Goal: Transaction & Acquisition: Book appointment/travel/reservation

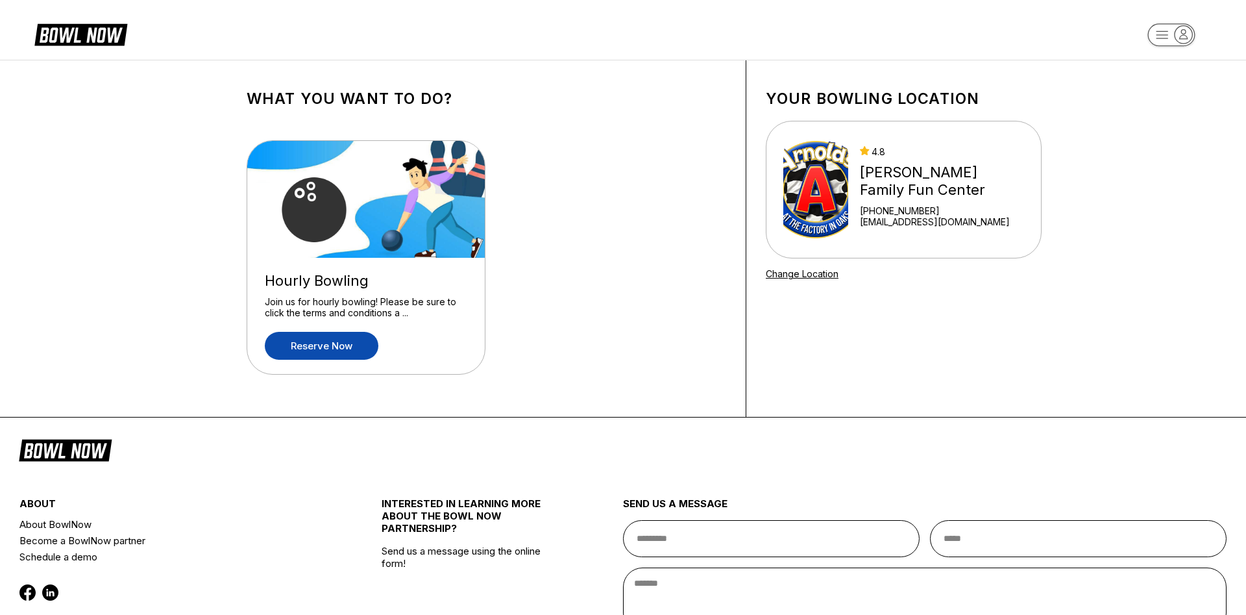
click at [319, 353] on link "Reserve now" at bounding box center [322, 346] width 114 height 28
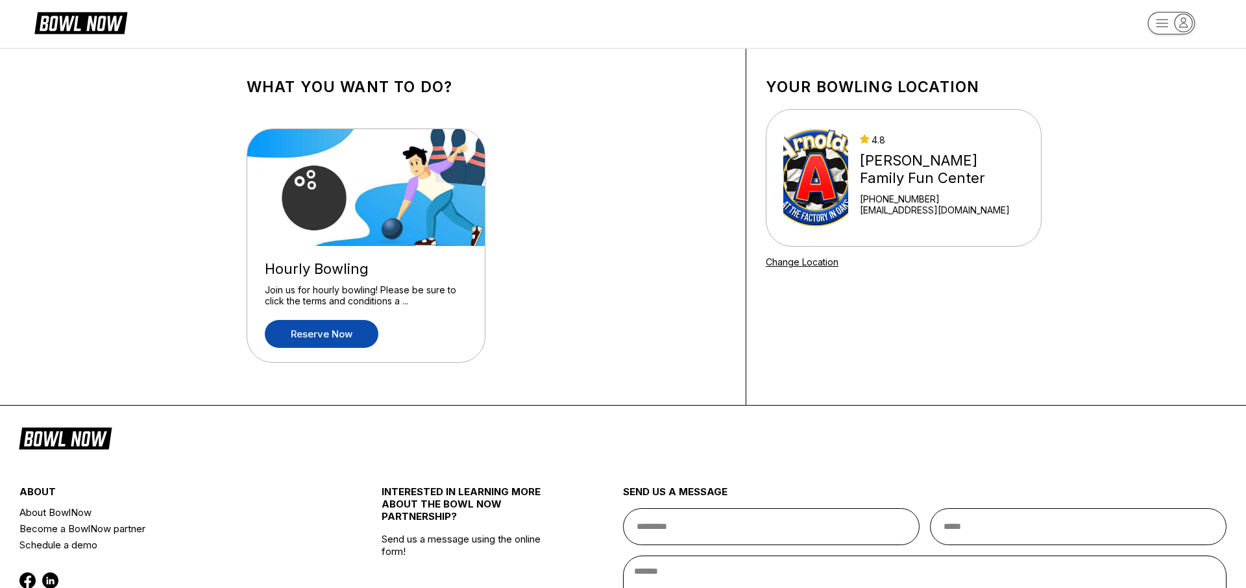
scroll to position [158, 0]
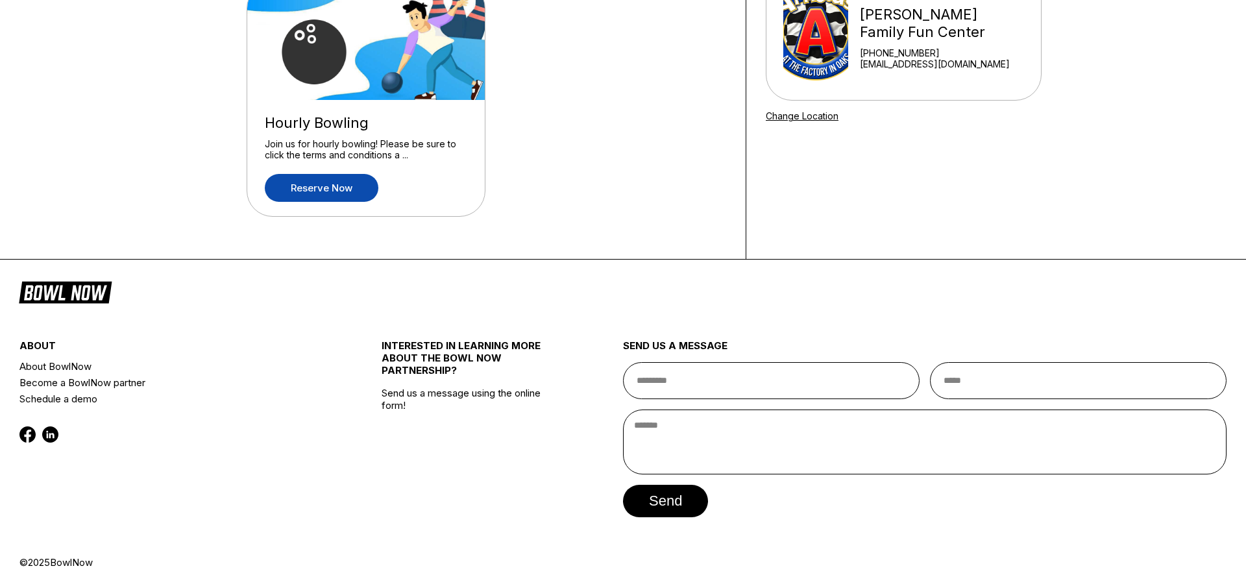
click at [330, 188] on link "Reserve now" at bounding box center [322, 188] width 114 height 28
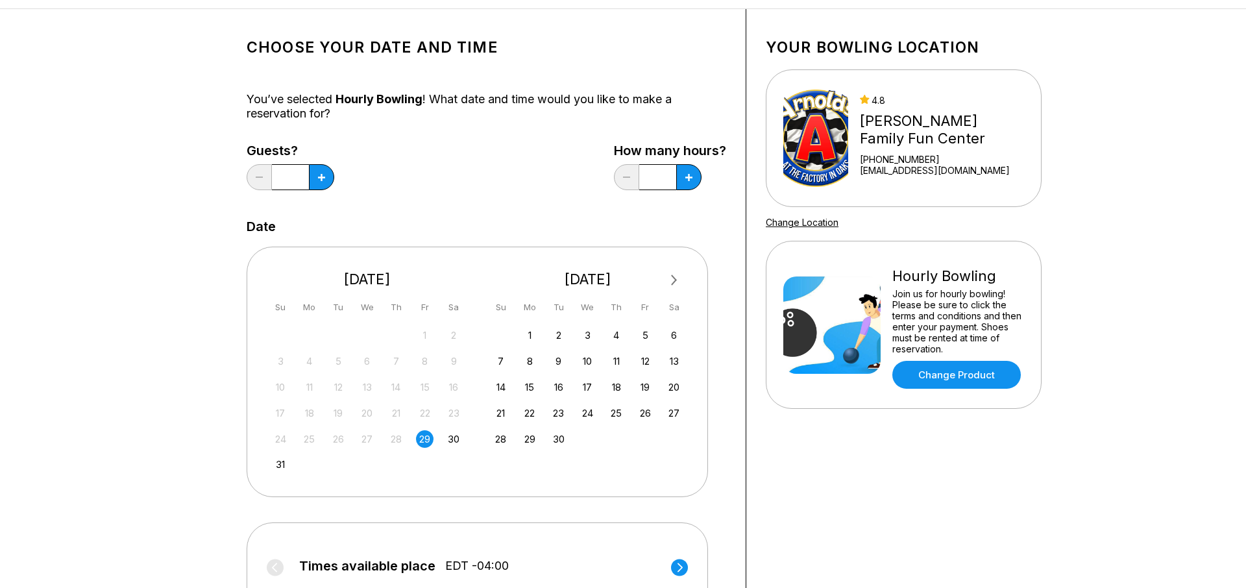
scroll to position [52, 0]
click at [456, 441] on div "30" at bounding box center [454, 439] width 18 height 18
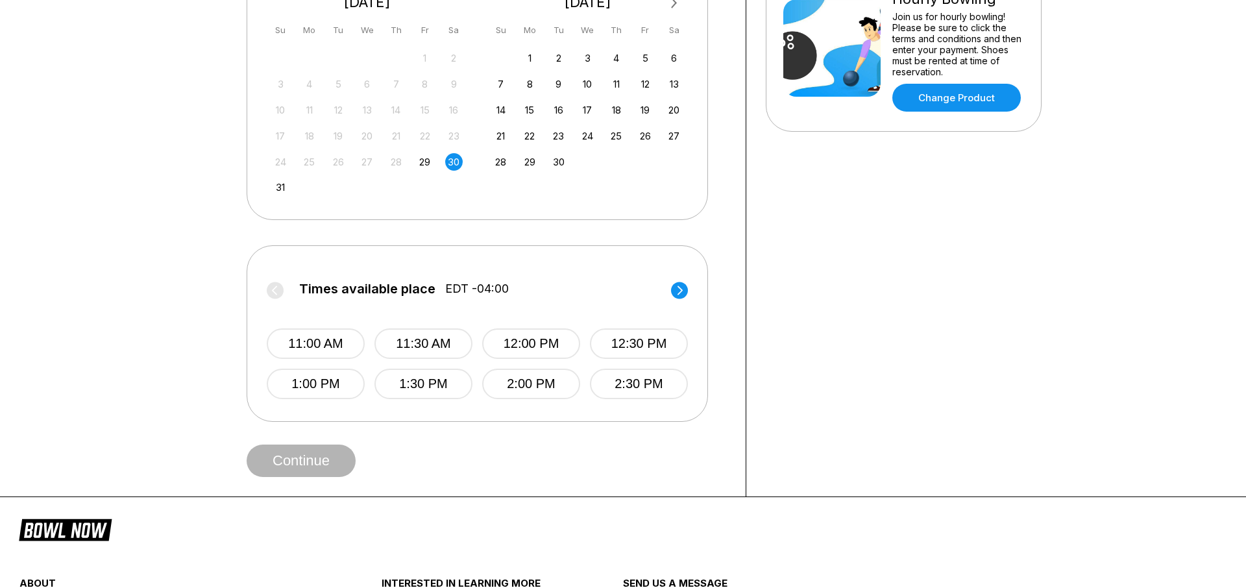
scroll to position [216, 0]
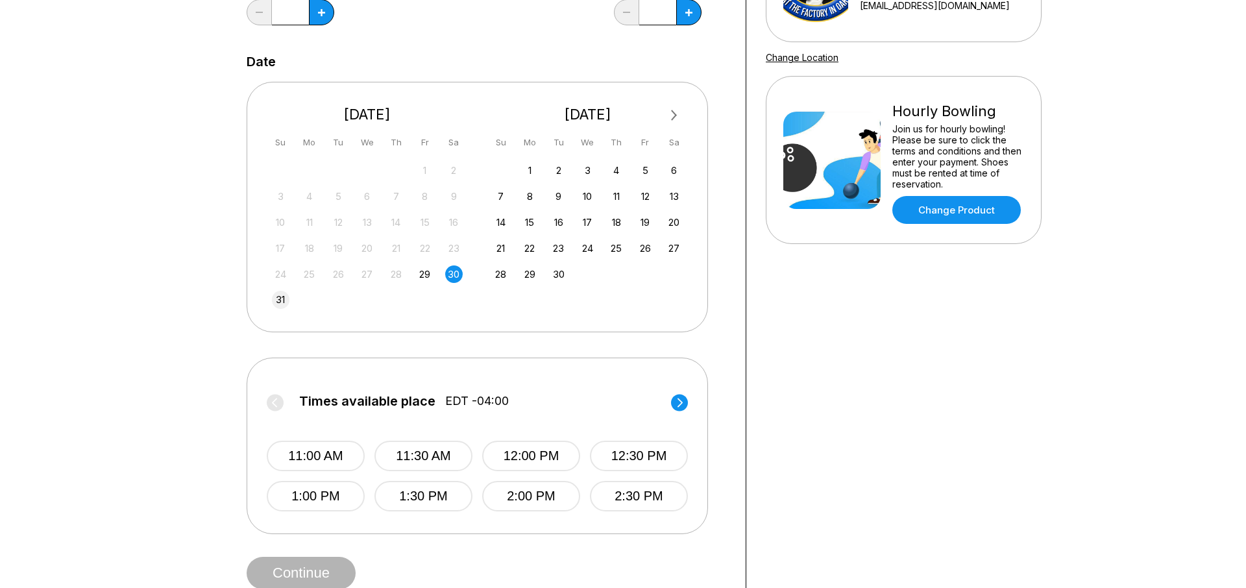
click at [283, 298] on div "31" at bounding box center [281, 300] width 18 height 18
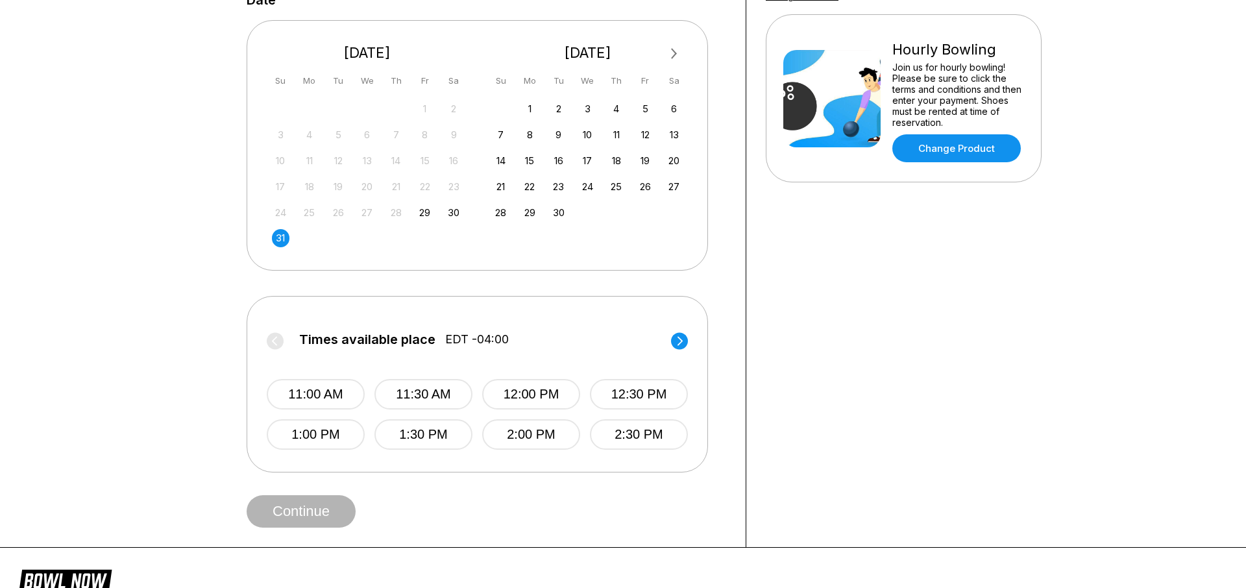
scroll to position [278, 0]
click at [679, 341] on circle at bounding box center [679, 340] width 17 height 17
click at [272, 337] on circle at bounding box center [275, 340] width 17 height 17
click at [680, 345] on circle at bounding box center [679, 340] width 17 height 17
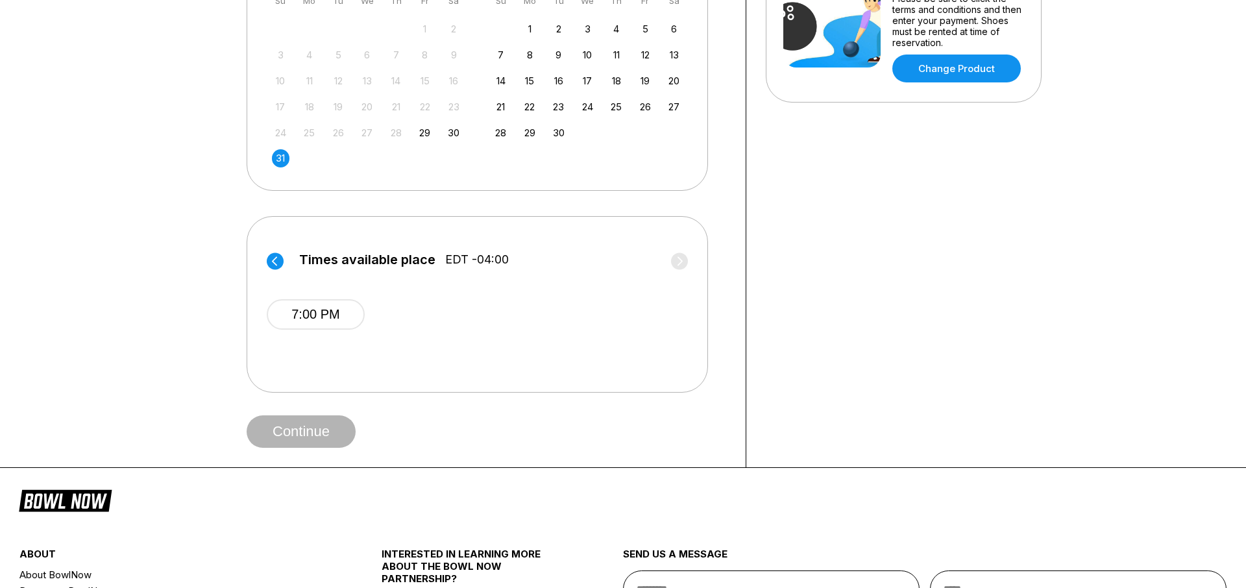
scroll to position [0, 0]
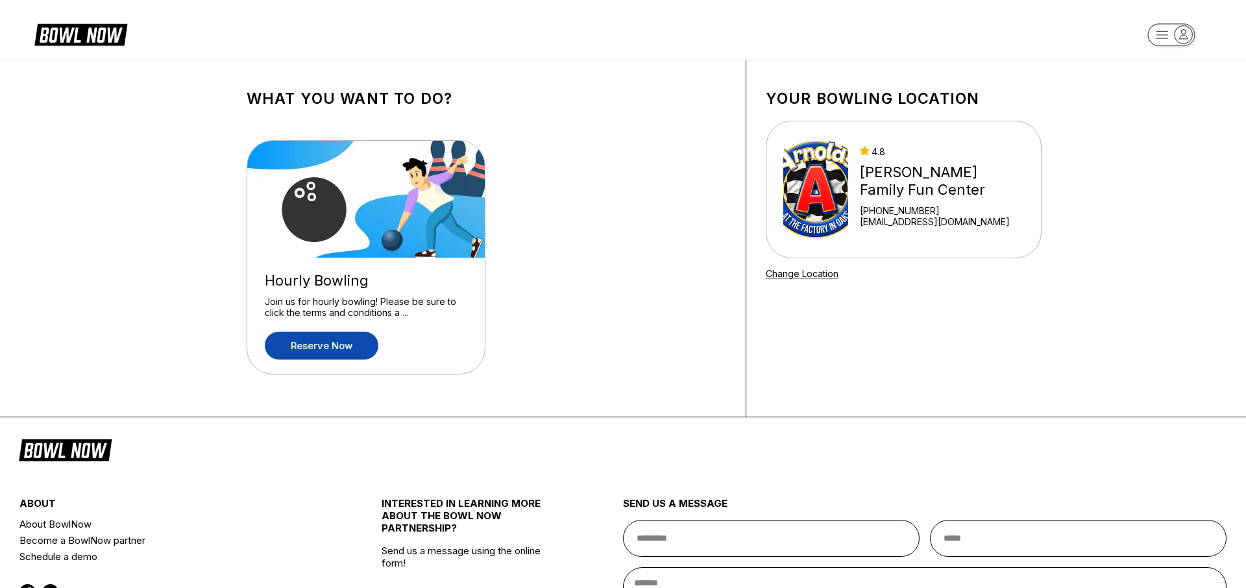
click at [343, 348] on link "Reserve now" at bounding box center [322, 346] width 114 height 28
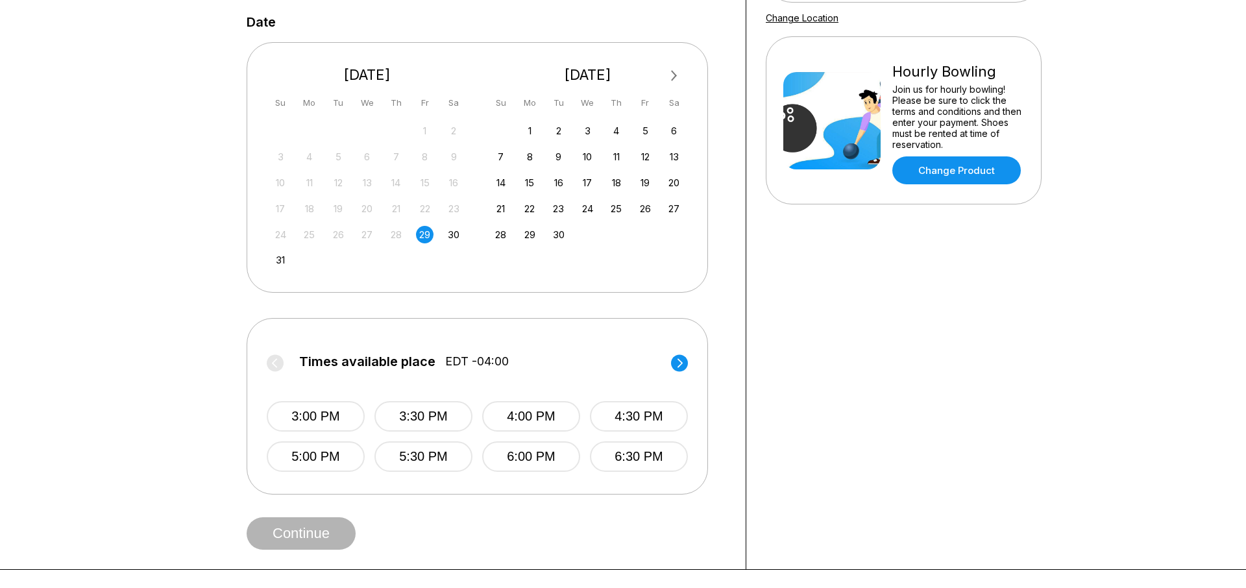
scroll to position [259, 0]
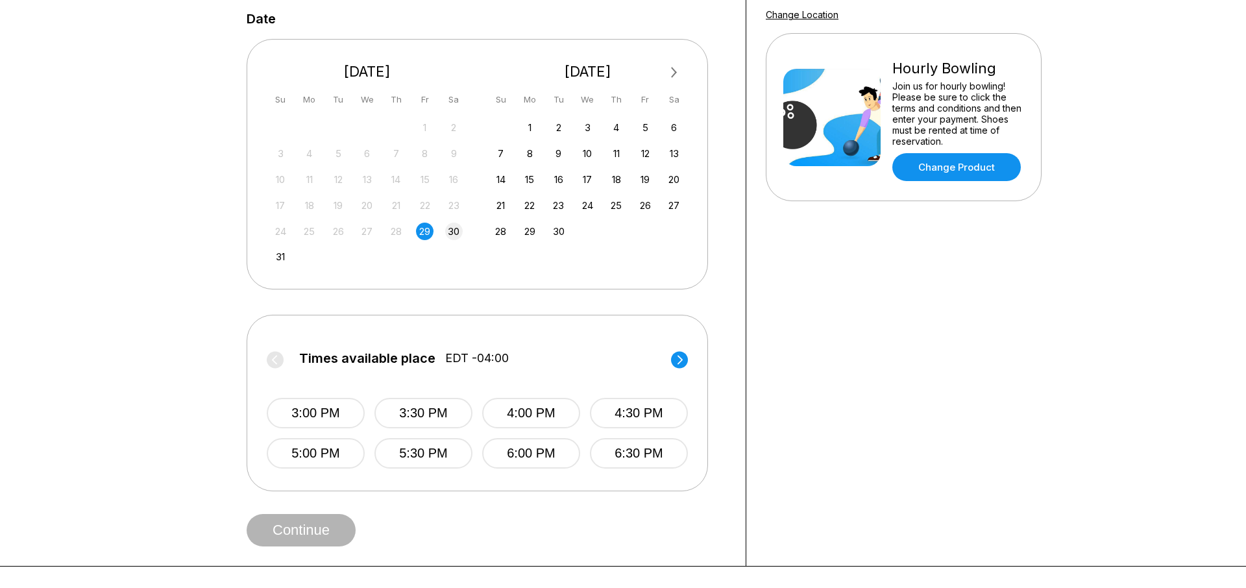
click at [455, 232] on div "30" at bounding box center [454, 232] width 18 height 18
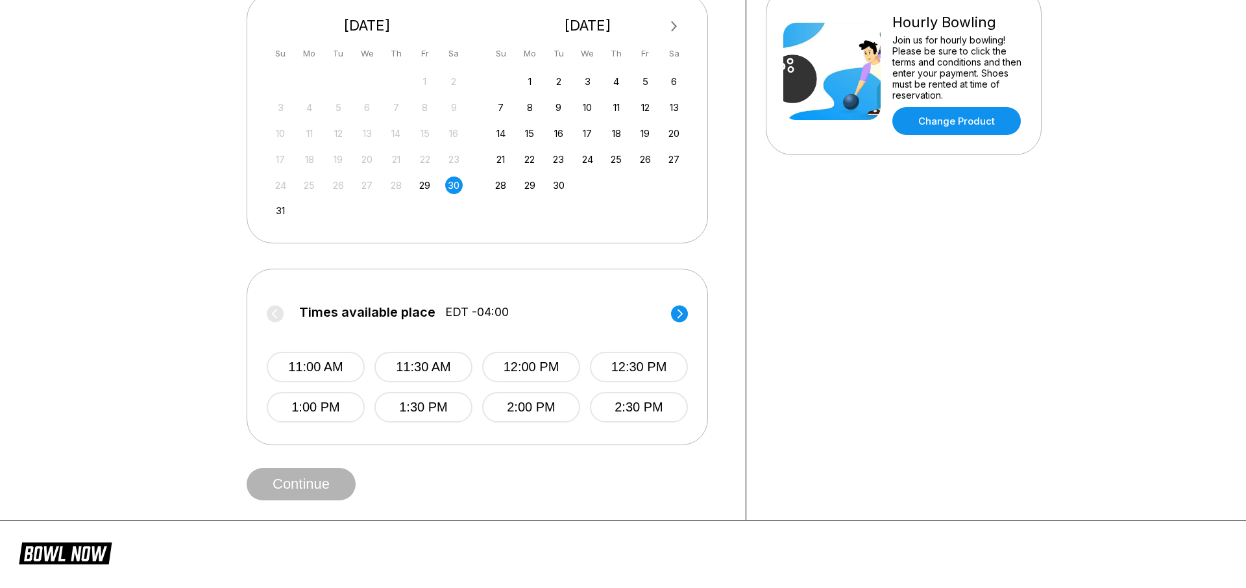
scroll to position [309, 0]
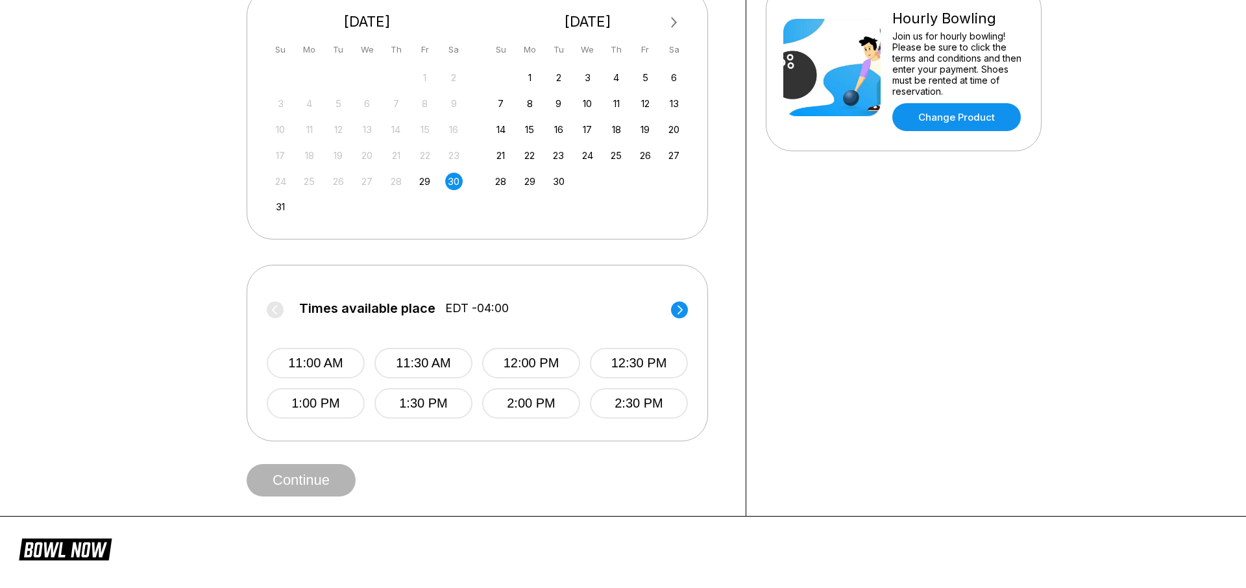
click at [677, 309] on circle at bounding box center [679, 309] width 17 height 17
click at [289, 360] on button "3:00 PM" at bounding box center [316, 363] width 98 height 30
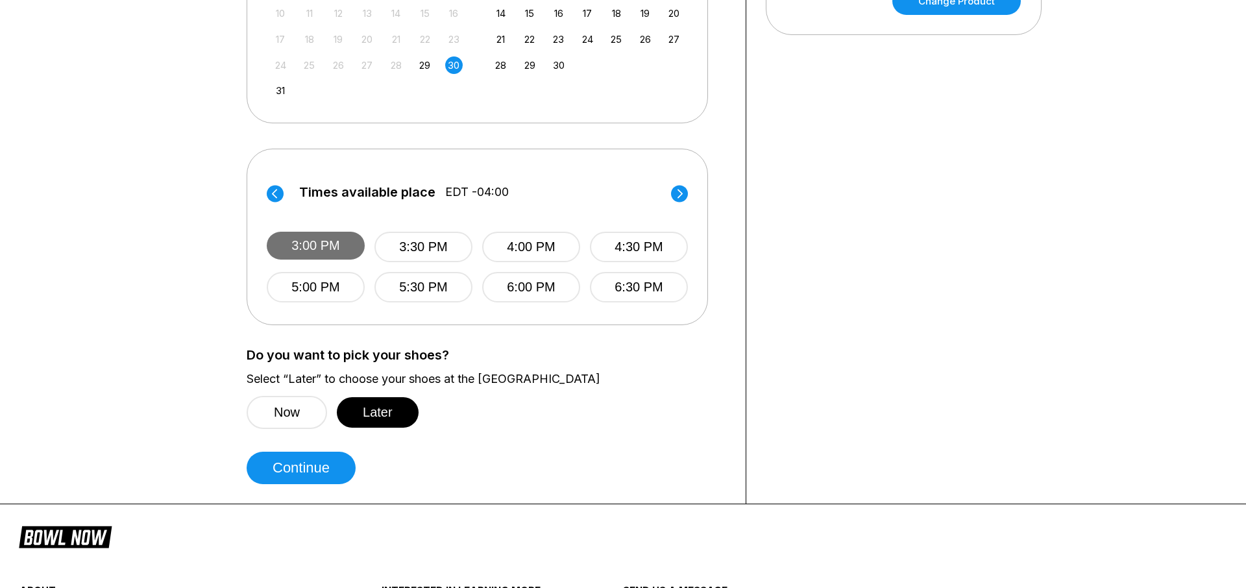
scroll to position [426, 0]
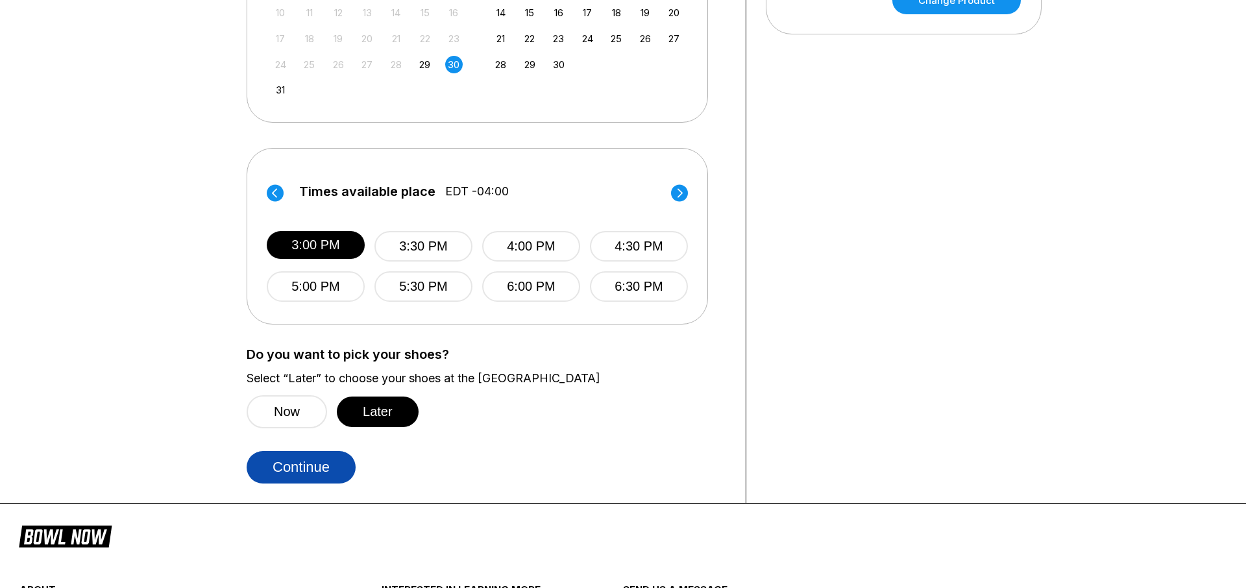
click at [324, 467] on button "Continue" at bounding box center [301, 467] width 109 height 32
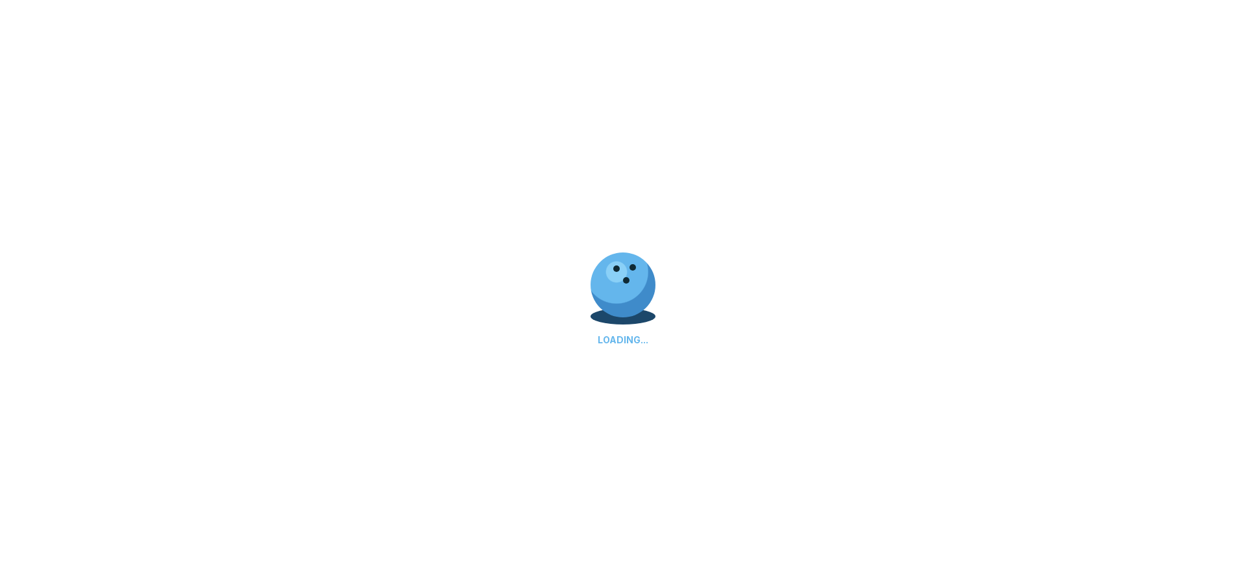
scroll to position [0, 0]
select select "**"
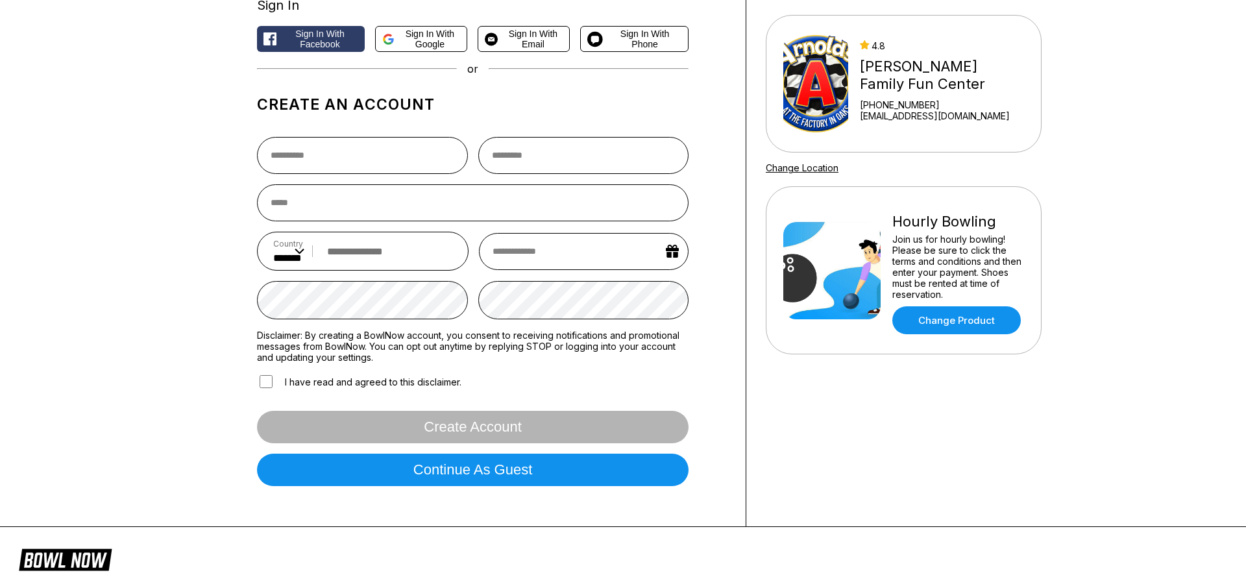
scroll to position [108, 0]
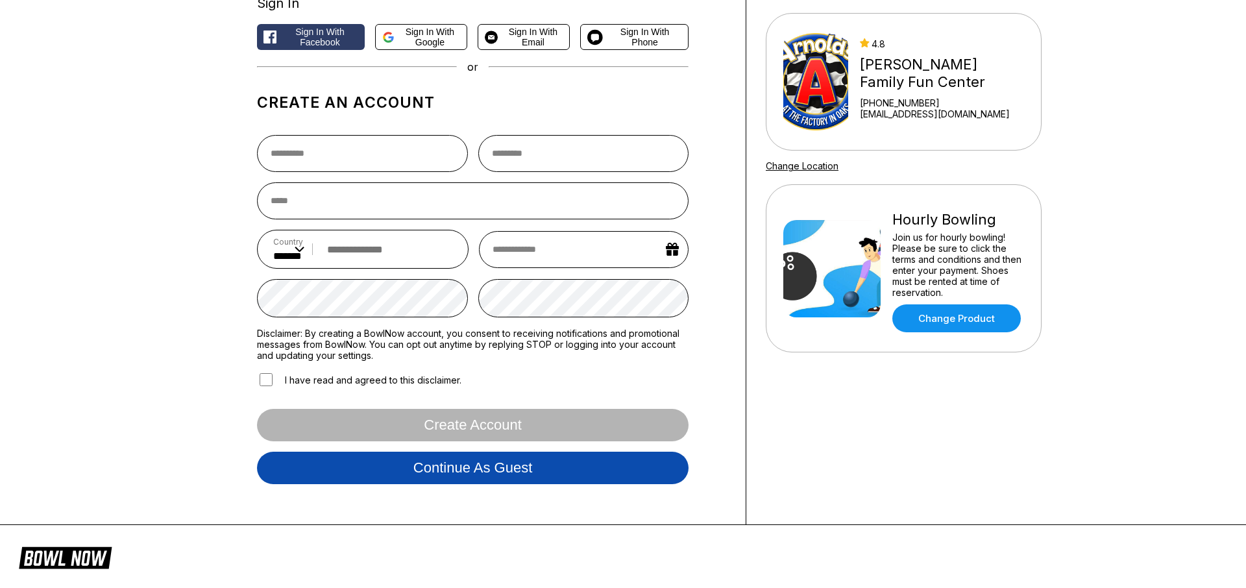
click at [380, 469] on button "Continue as guest" at bounding box center [473, 468] width 432 height 32
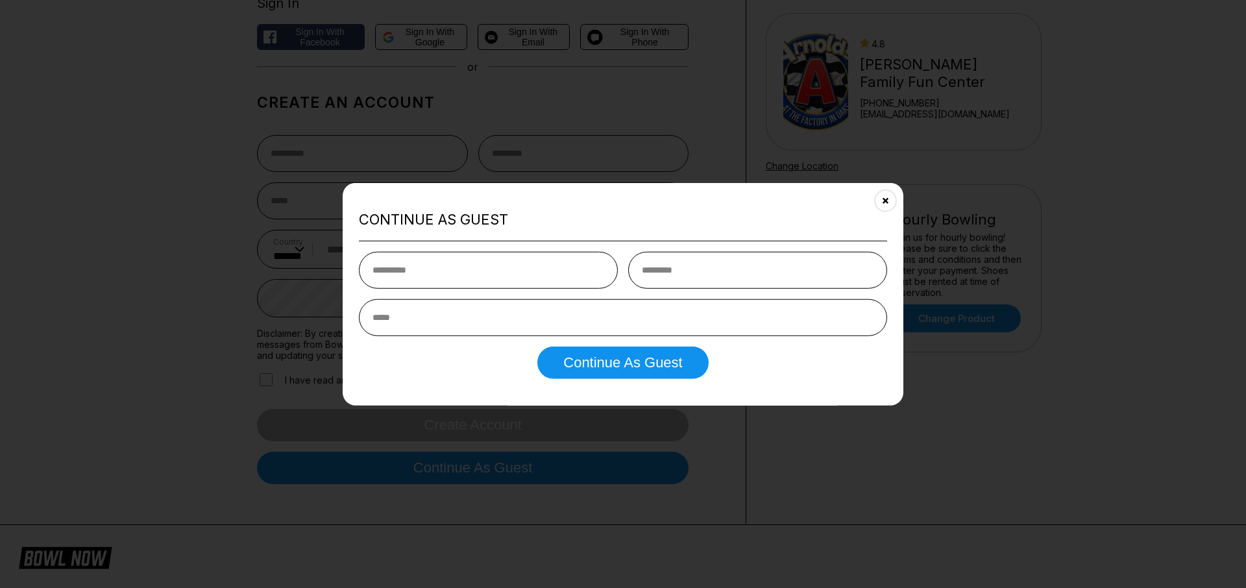
click at [412, 274] on input "text" at bounding box center [488, 269] width 259 height 37
type input "****"
type input "********"
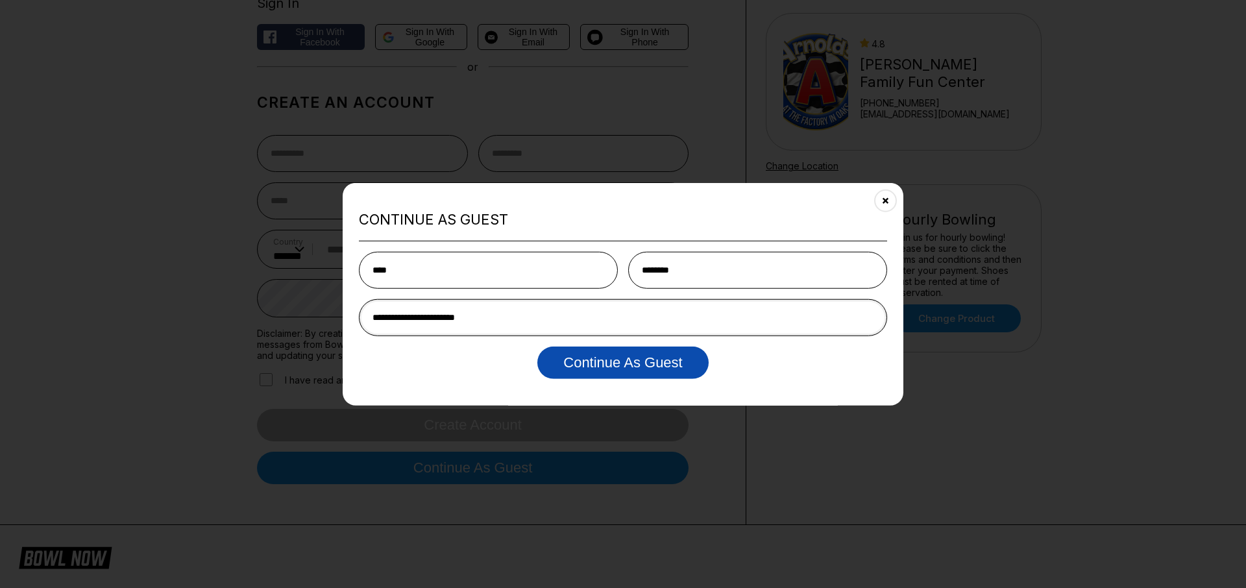
type input "**********"
click at [624, 361] on button "Continue as Guest" at bounding box center [622, 362] width 171 height 32
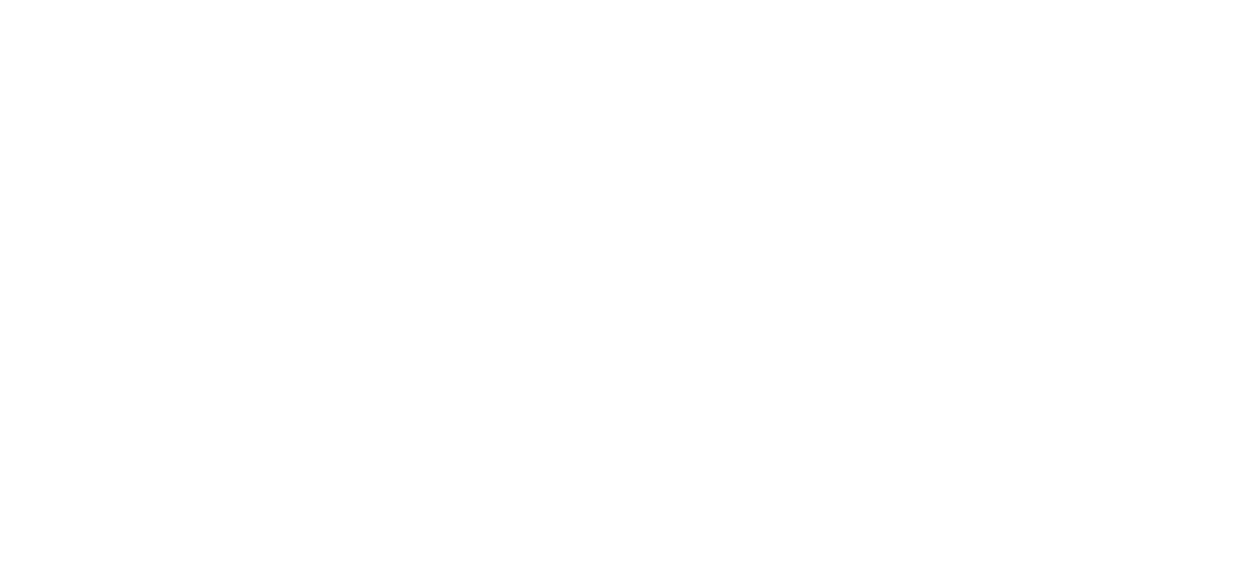
scroll to position [0, 0]
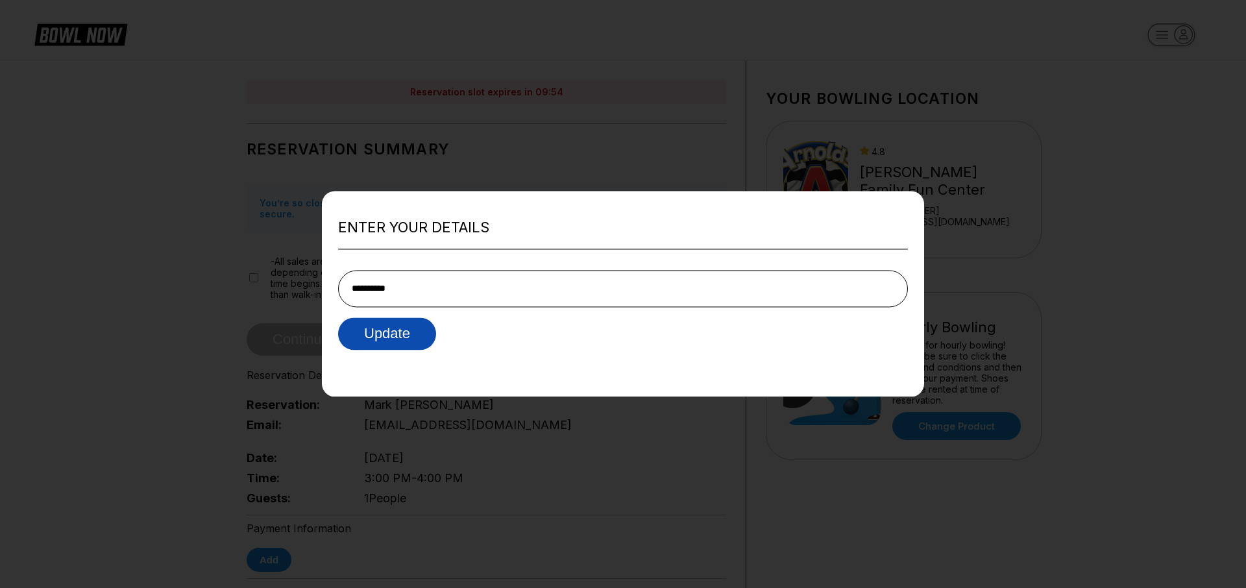
type input "**********"
click at [407, 326] on button "Update" at bounding box center [387, 333] width 98 height 32
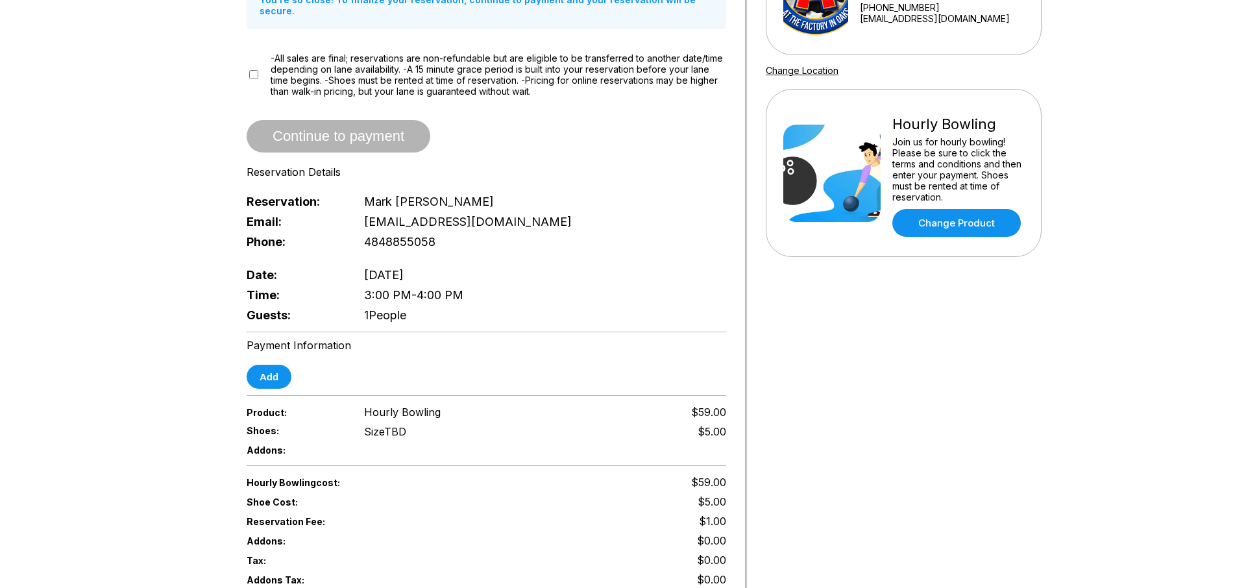
scroll to position [210, 0]
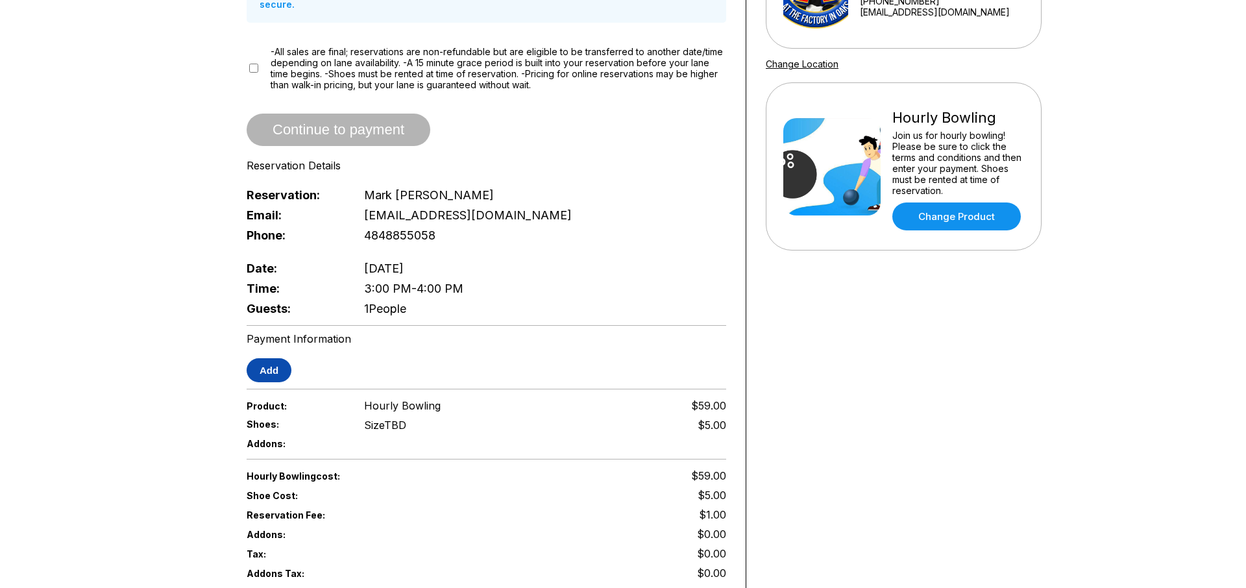
click at [270, 365] on button "Add" at bounding box center [269, 370] width 45 height 24
click at [208, 321] on body "Reservation slot expires in 09:09 Reservation Summary You’re so close! To final…" at bounding box center [623, 406] width 1246 height 1232
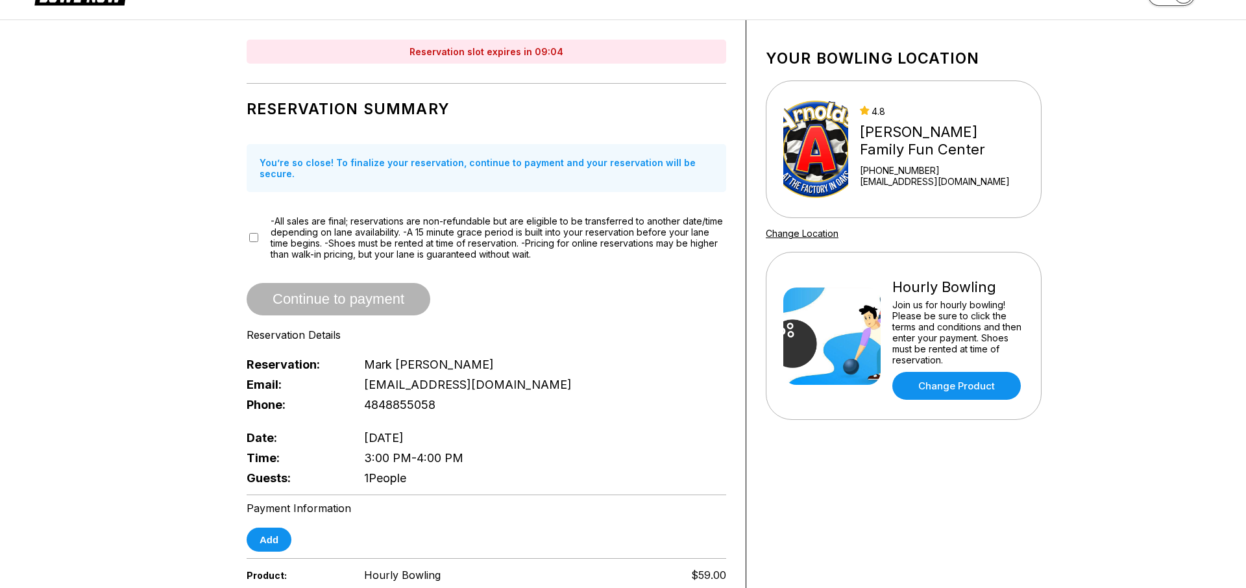
scroll to position [0, 0]
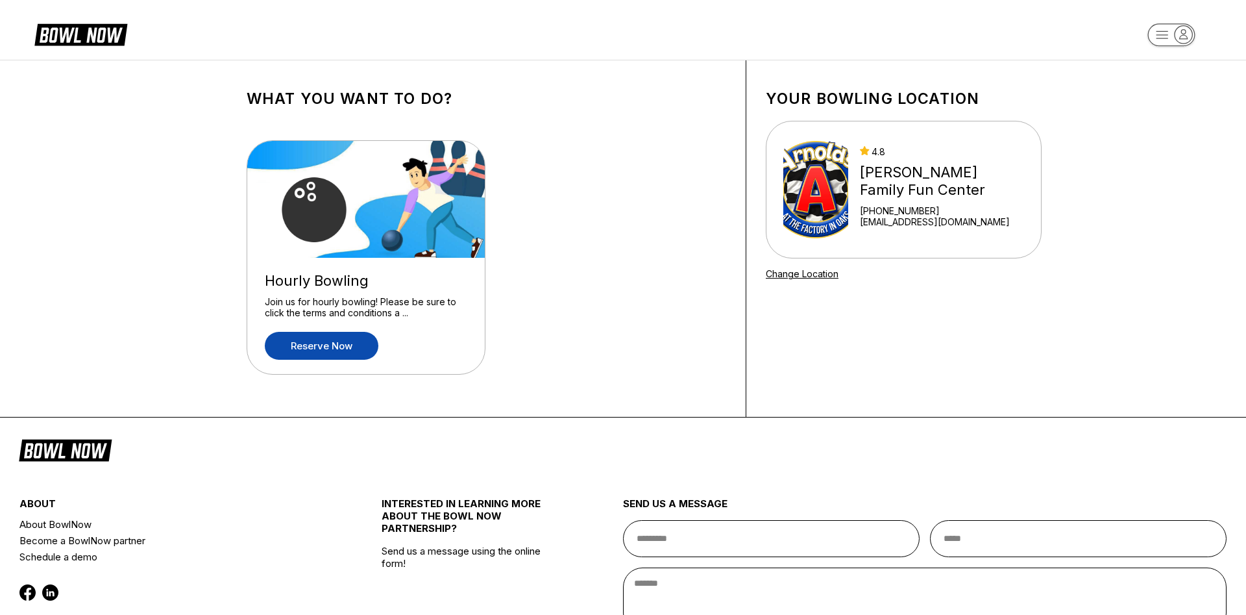
click at [359, 339] on link "Reserve now" at bounding box center [322, 346] width 114 height 28
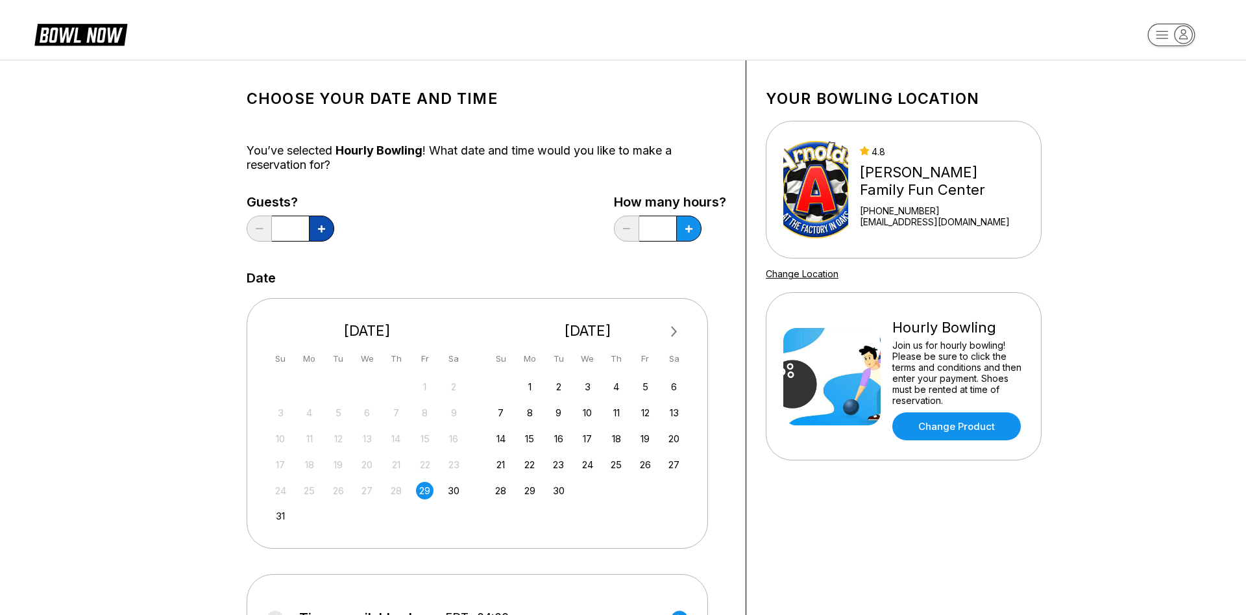
click at [332, 232] on button at bounding box center [321, 228] width 25 height 26
type input "*"
click at [454, 493] on div "30" at bounding box center [454, 490] width 18 height 18
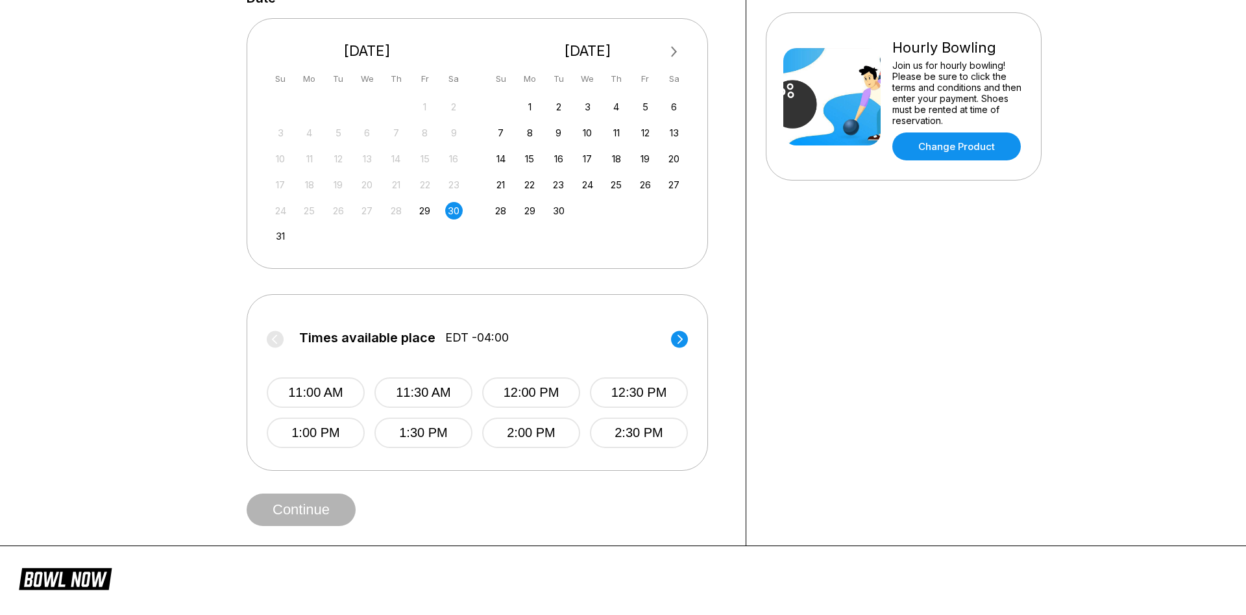
scroll to position [282, 0]
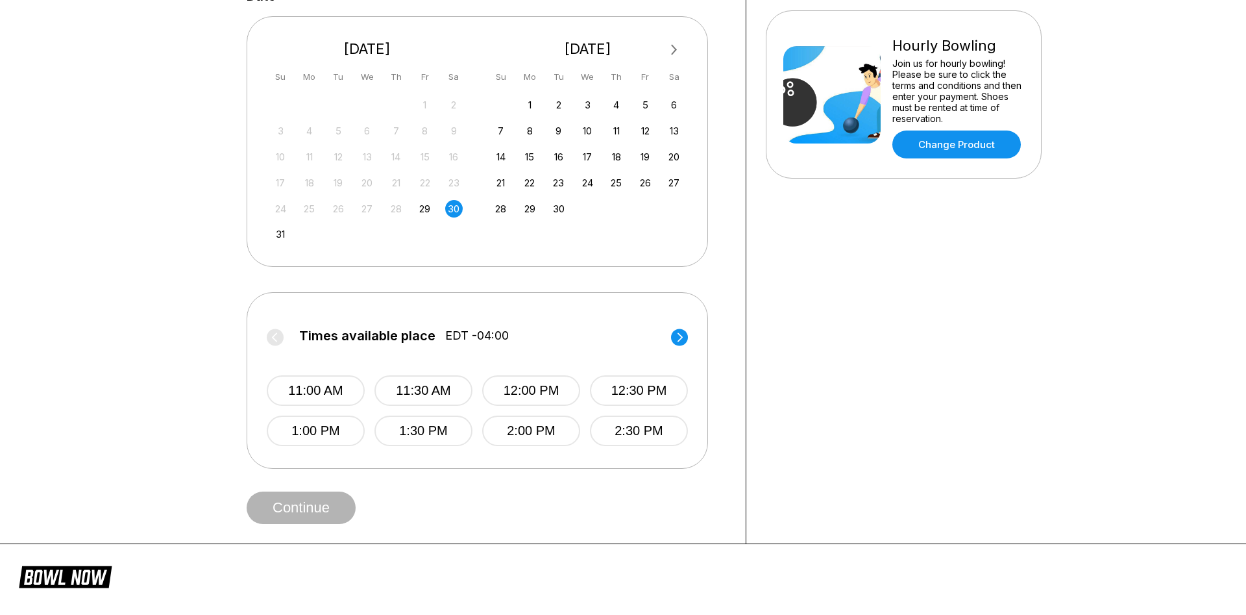
click at [682, 336] on circle at bounding box center [679, 336] width 17 height 17
click at [345, 396] on button "3:00 PM" at bounding box center [316, 390] width 98 height 30
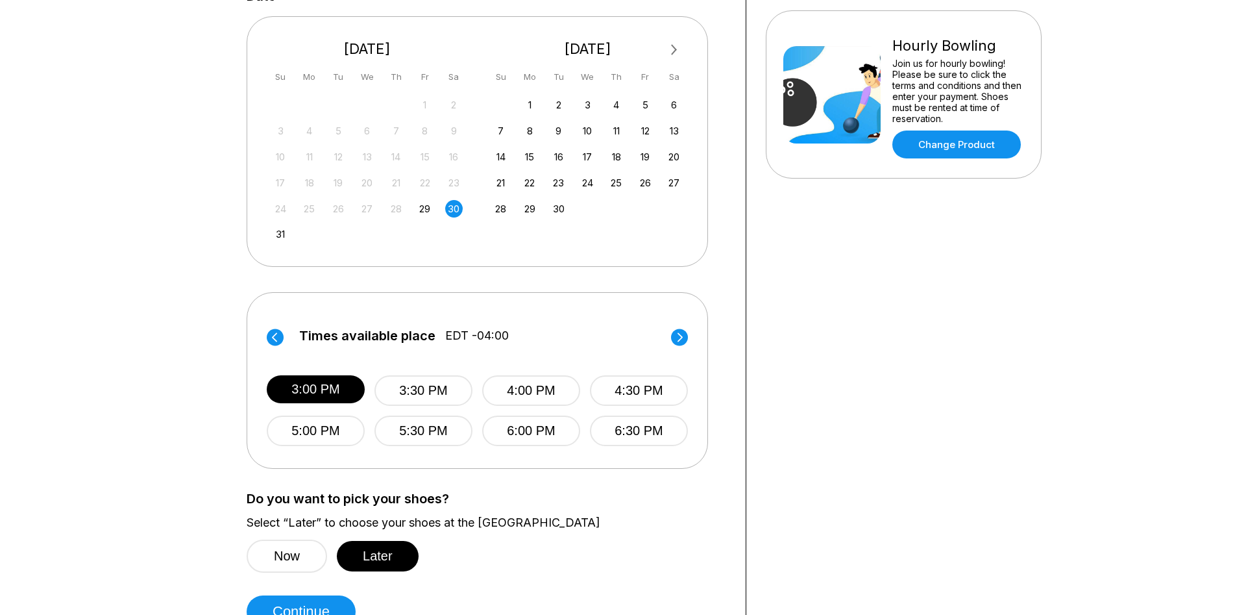
scroll to position [450, 0]
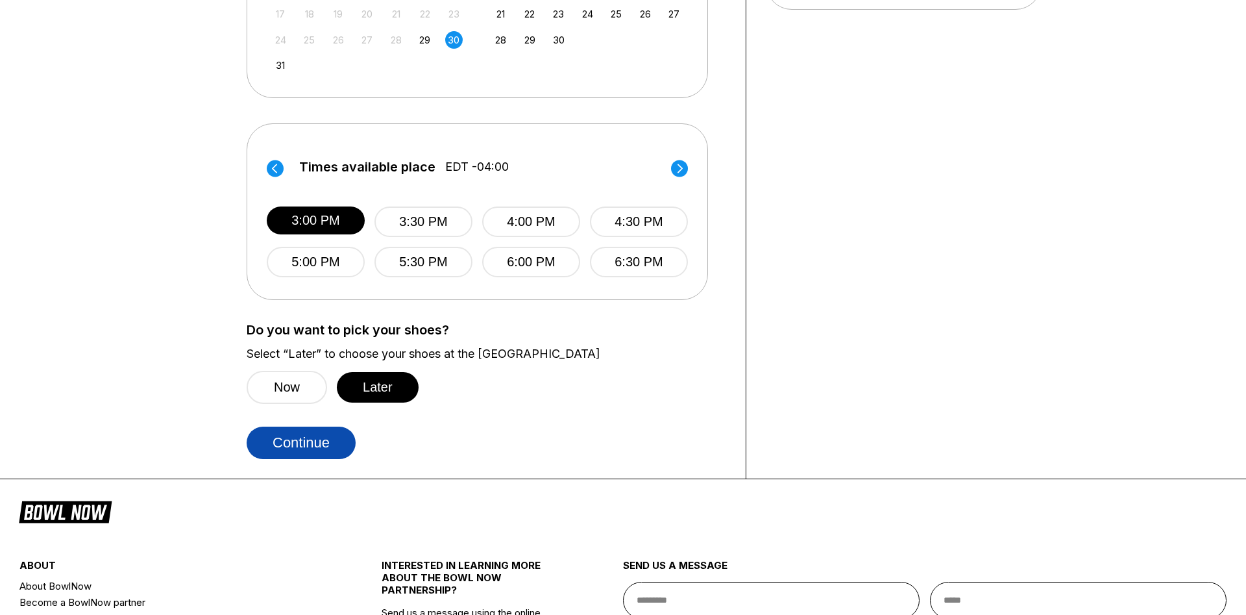
click at [328, 452] on button "Continue" at bounding box center [301, 442] width 109 height 32
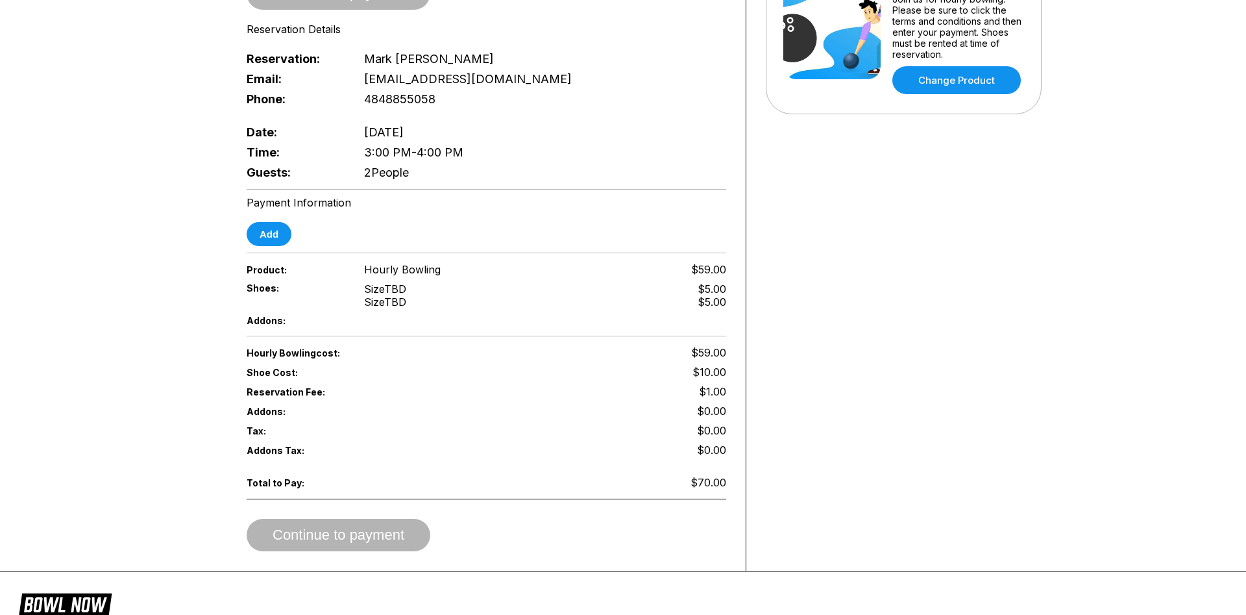
scroll to position [0, 0]
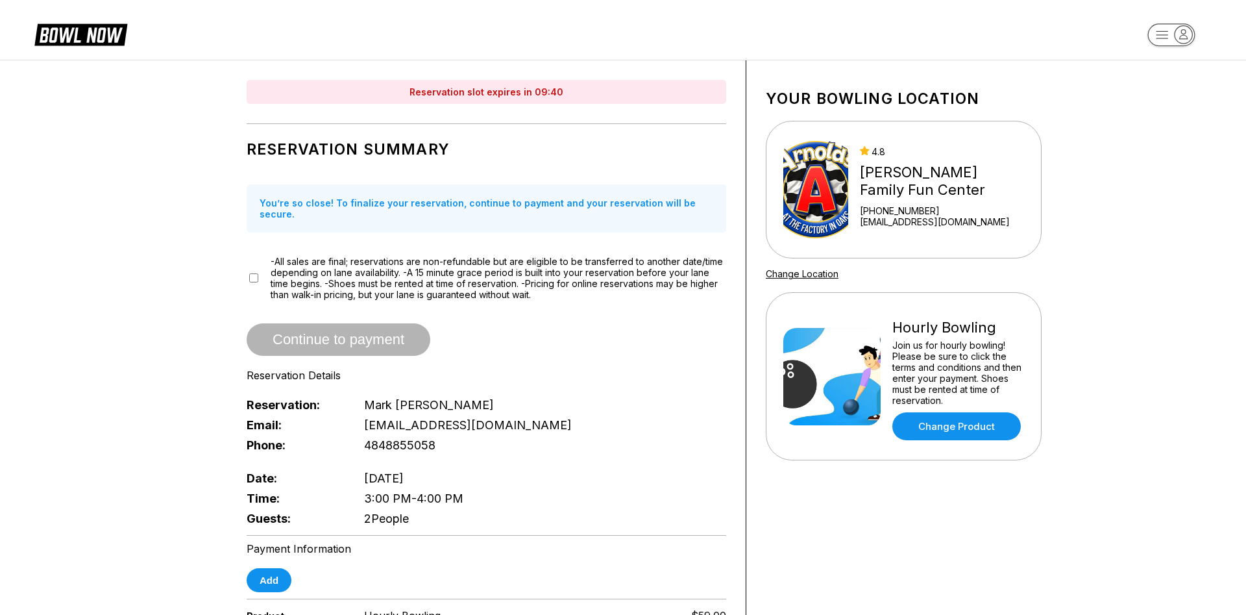
click at [60, 32] on icon at bounding box center [91, 35] width 63 height 15
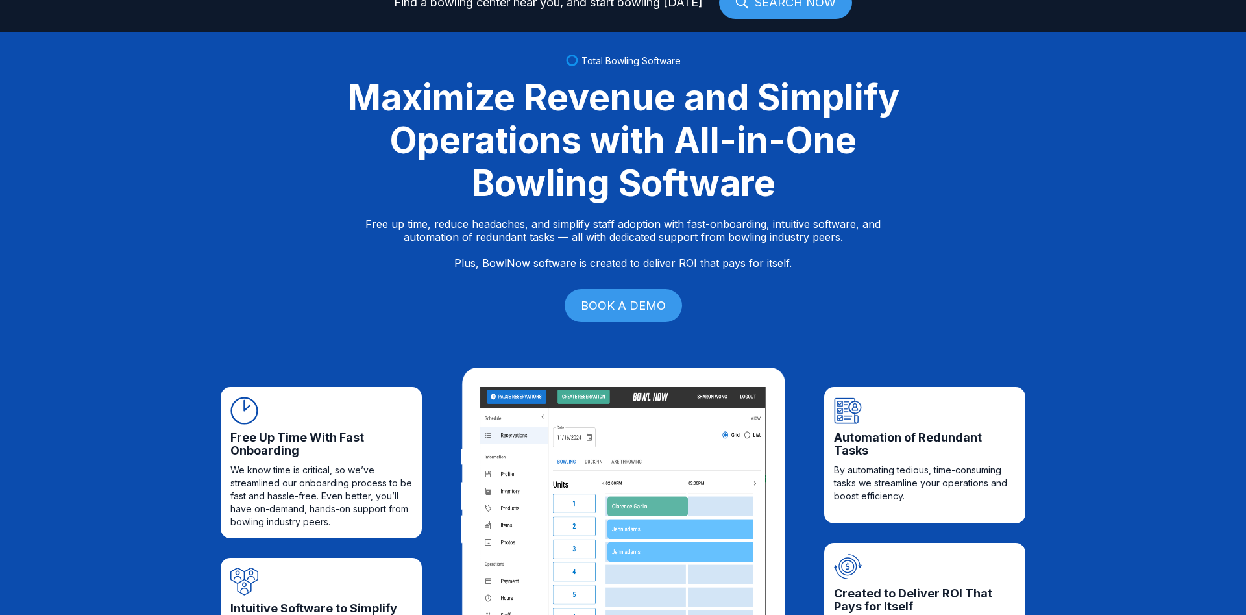
scroll to position [88, 0]
